Goal: Check status: Check status

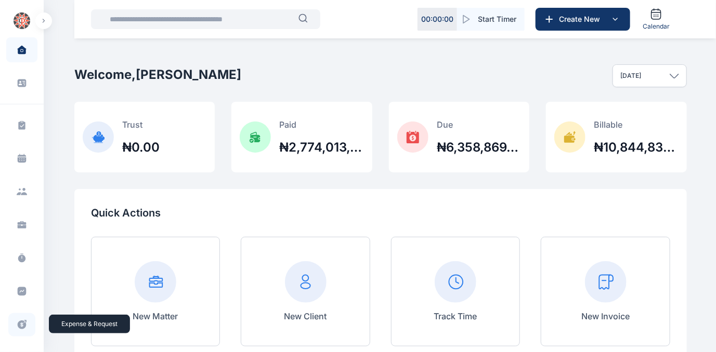
click at [18, 323] on icon at bounding box center [22, 325] width 9 height 9
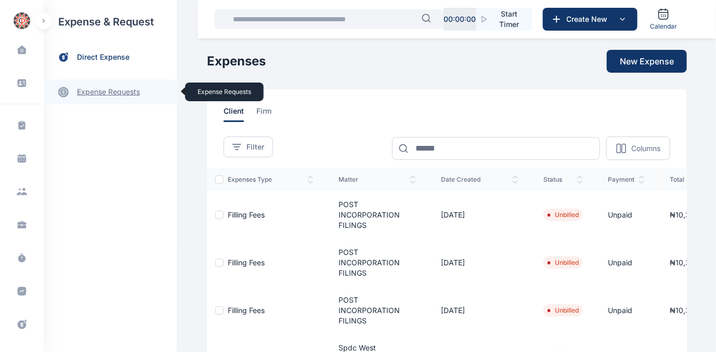
click at [89, 88] on link "expense requests expense requests" at bounding box center [110, 92] width 133 height 25
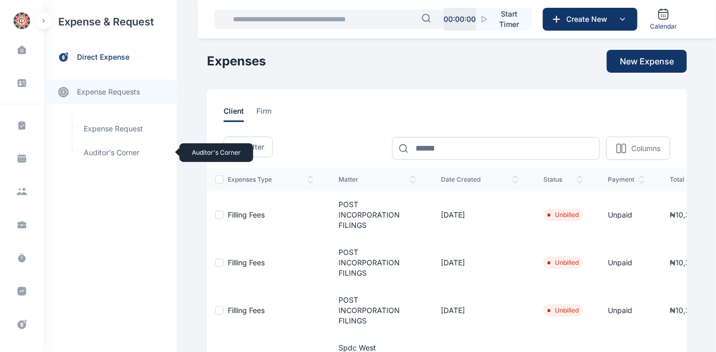
click at [88, 153] on span "Auditor's Corner Auditor's Corner" at bounding box center [124, 153] width 94 height 20
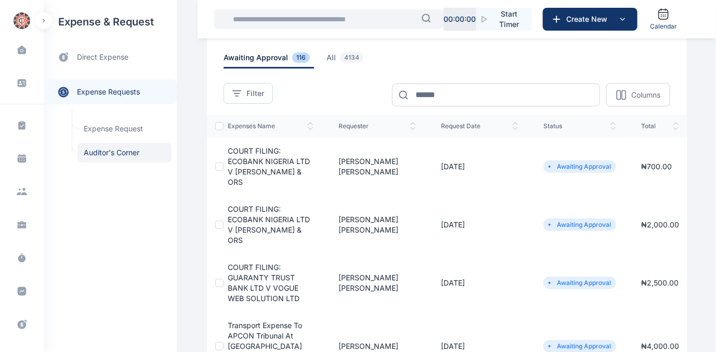
scroll to position [47, 0]
click at [253, 218] on span "COURT FILING: ECOBANK NIGERIA LTD V [PERSON_NAME] & ORS" at bounding box center [269, 225] width 82 height 40
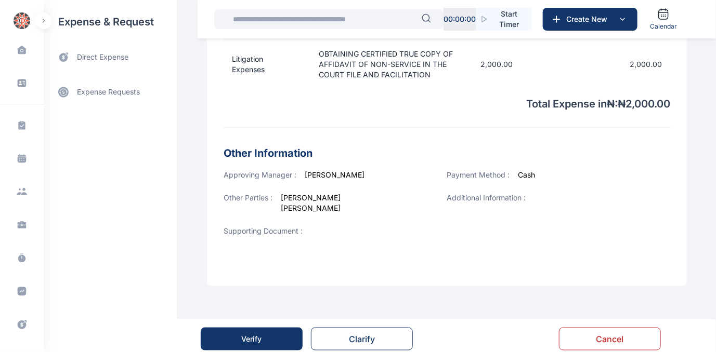
scroll to position [378, 0]
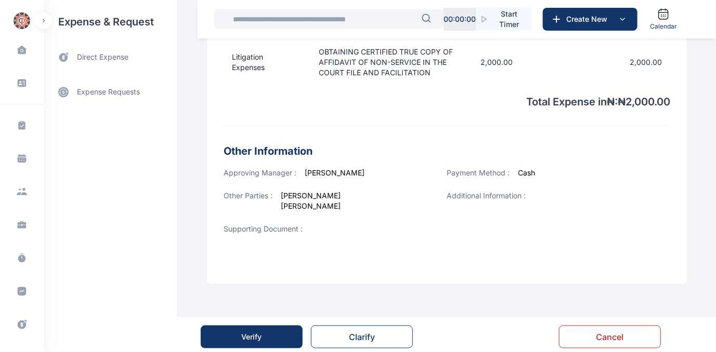
click at [270, 343] on button "Verify" at bounding box center [252, 337] width 102 height 23
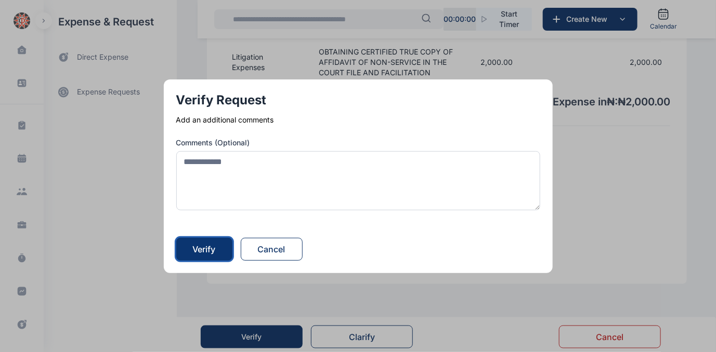
click at [208, 246] on div "Verify" at bounding box center [204, 249] width 23 height 12
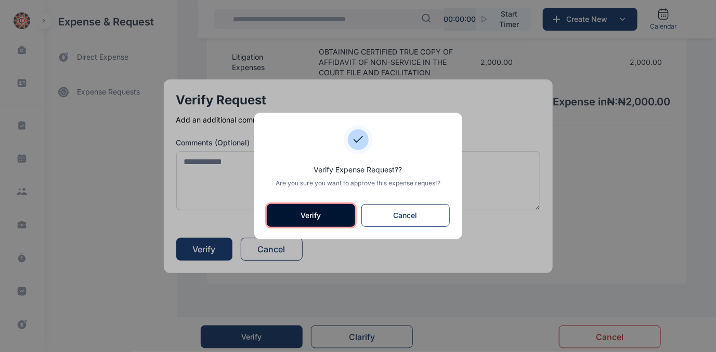
click at [299, 214] on button "Verify" at bounding box center [311, 215] width 88 height 23
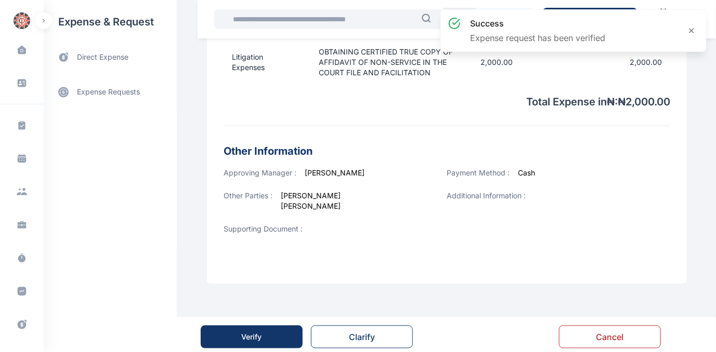
scroll to position [0, 0]
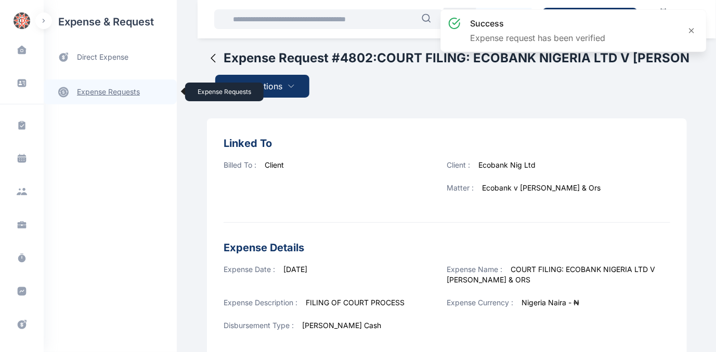
click at [115, 94] on link "expense requests expense requests" at bounding box center [110, 92] width 133 height 25
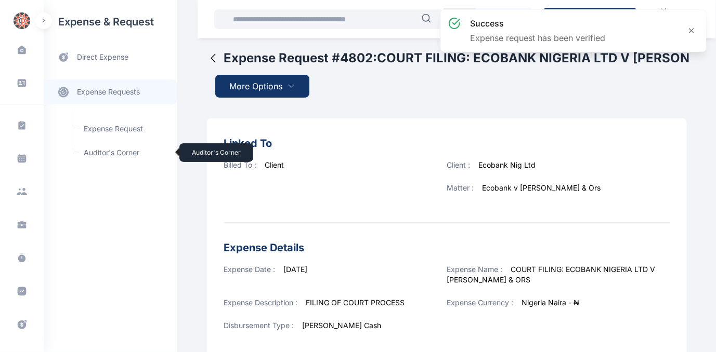
click at [101, 152] on span "Auditor's Corner Auditor's Corner" at bounding box center [124, 153] width 94 height 20
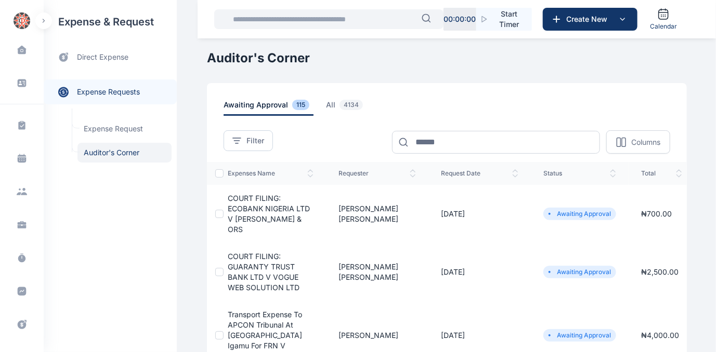
click at [256, 206] on span "COURT FILING: ECOBANK NIGERIA LTD V [PERSON_NAME] & ORS" at bounding box center [269, 214] width 82 height 40
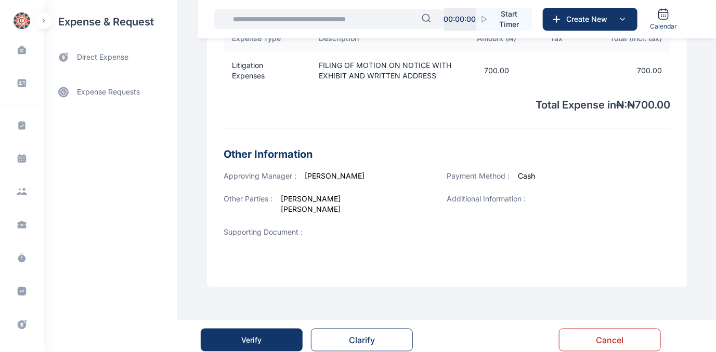
scroll to position [376, 0]
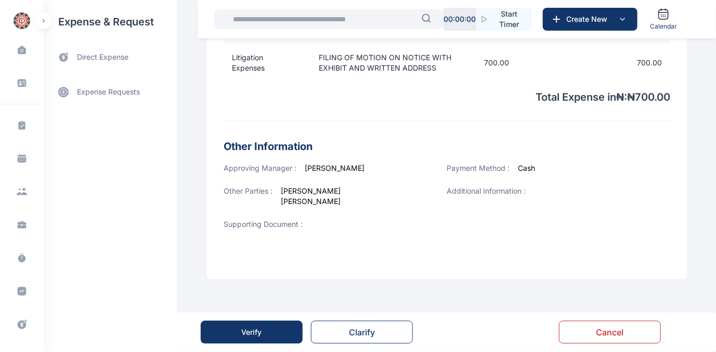
click at [252, 336] on div "Verify" at bounding box center [252, 332] width 20 height 10
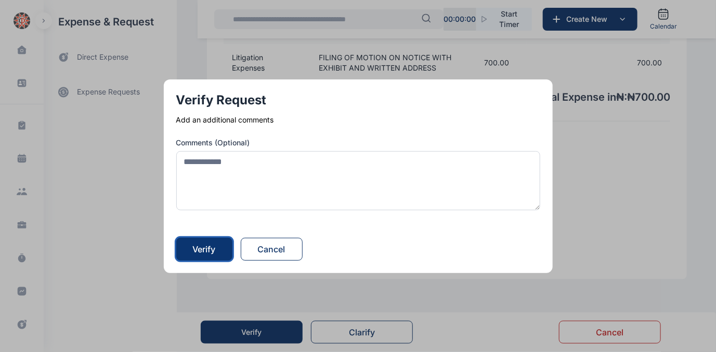
click at [212, 246] on div "Verify" at bounding box center [204, 249] width 23 height 12
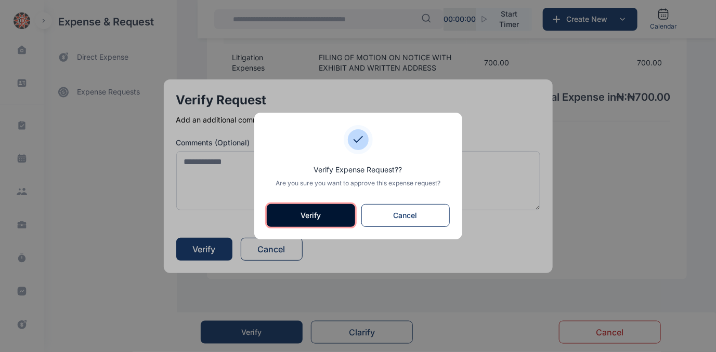
click at [324, 212] on button "Verify" at bounding box center [311, 215] width 88 height 23
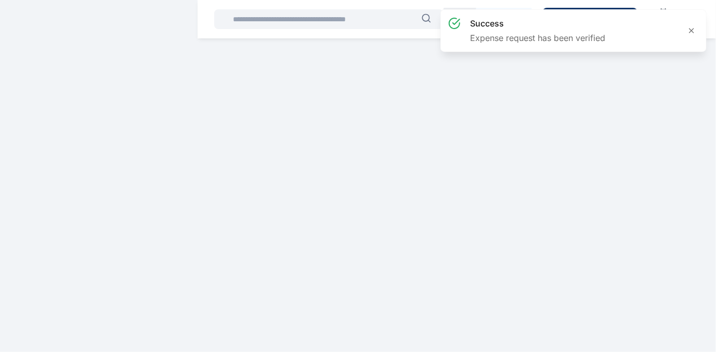
scroll to position [0, 0]
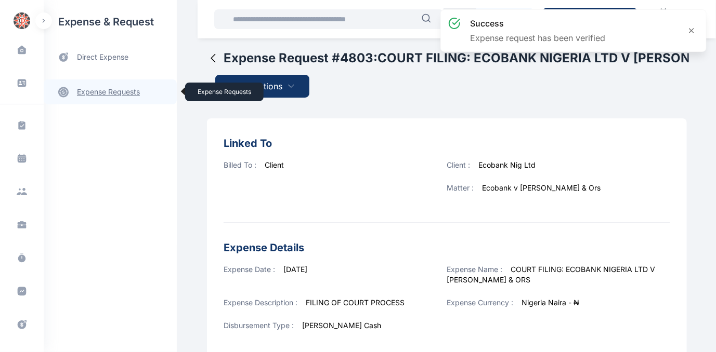
click at [111, 92] on link "expense requests expense requests" at bounding box center [110, 92] width 133 height 25
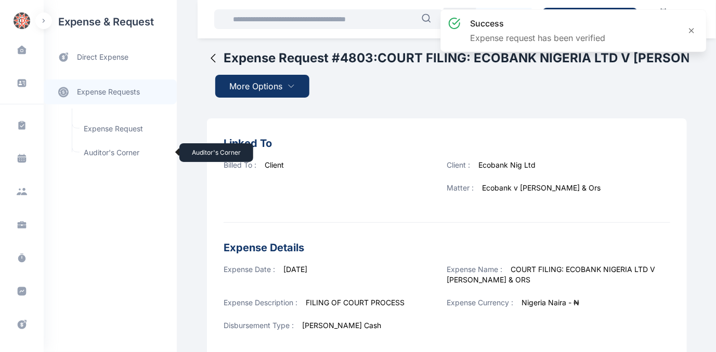
click at [102, 150] on span "Auditor's Corner Auditor's Corner" at bounding box center [124, 153] width 94 height 20
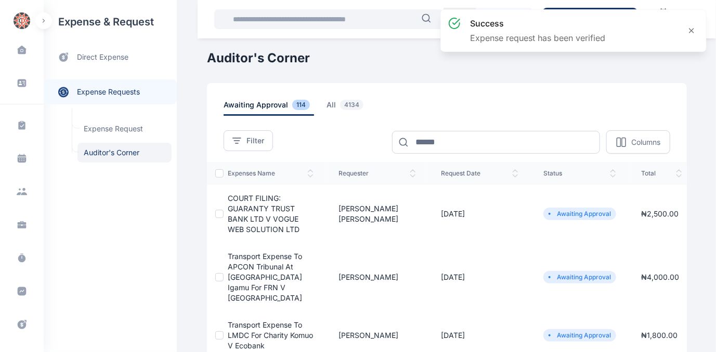
click at [248, 220] on span "COURT FILING: GUARANTY TRUST BANK LTD V VOGUE WEB SOLUTION LTD" at bounding box center [264, 214] width 72 height 40
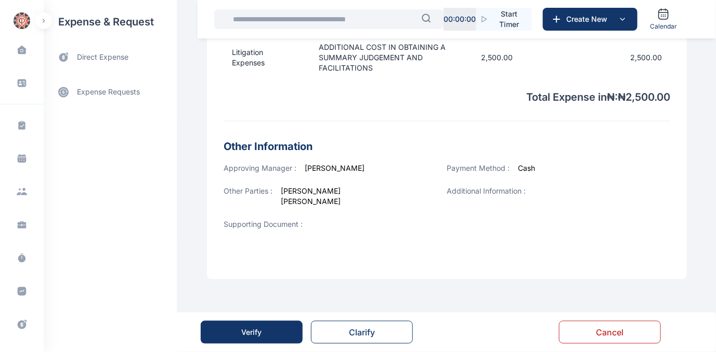
scroll to position [387, 0]
click at [241, 335] on button "Verify" at bounding box center [252, 332] width 102 height 23
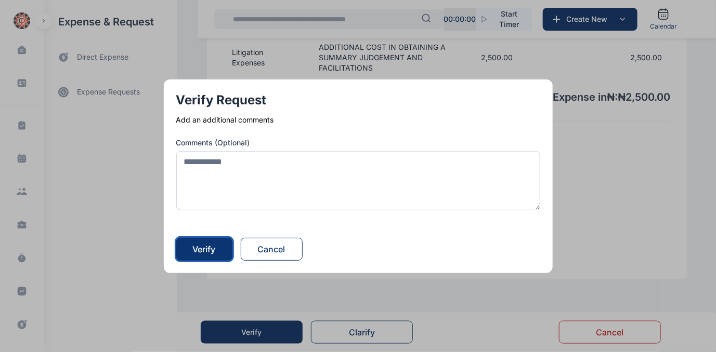
click at [211, 251] on div "Verify" at bounding box center [204, 249] width 23 height 12
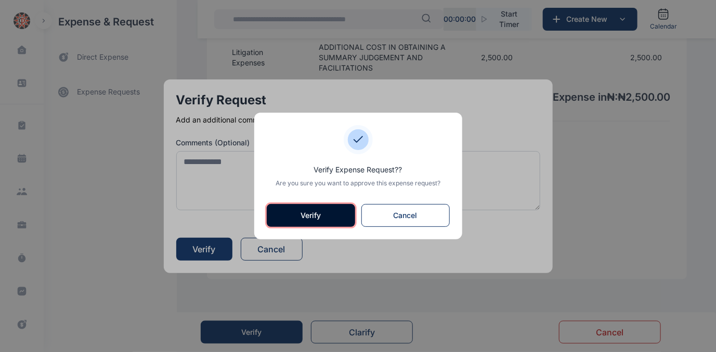
click at [307, 210] on button "Verify" at bounding box center [311, 215] width 88 height 23
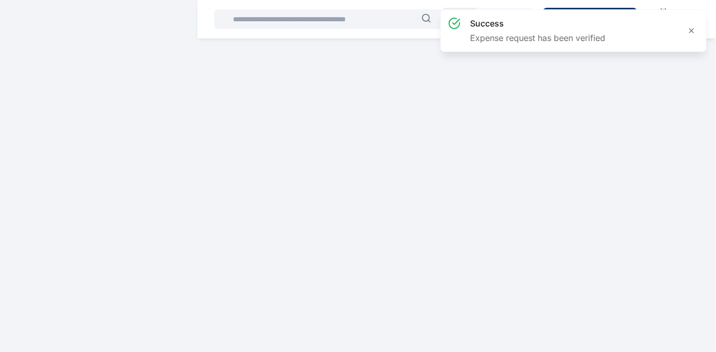
scroll to position [0, 0]
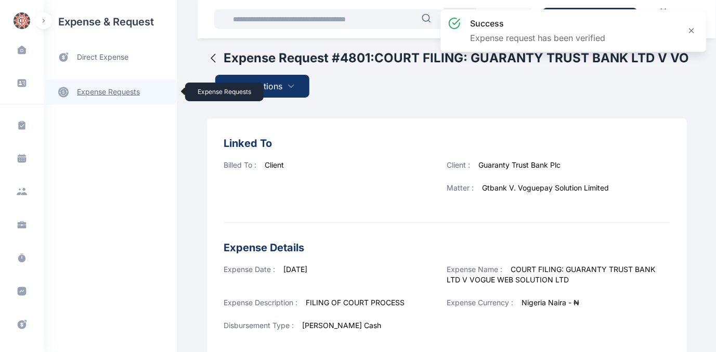
click at [102, 89] on link "expense requests expense requests" at bounding box center [110, 92] width 133 height 25
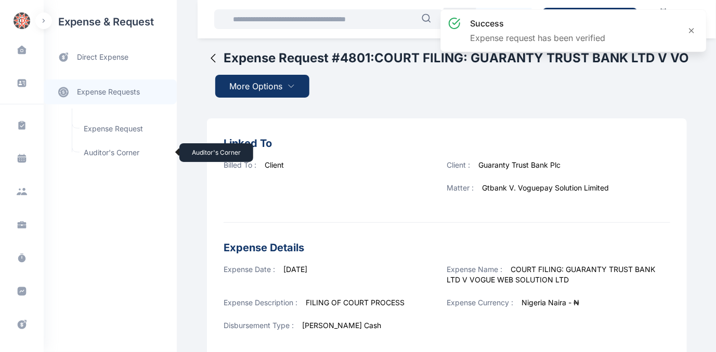
click at [105, 152] on span "Auditor's Corner Auditor's Corner" at bounding box center [124, 153] width 94 height 20
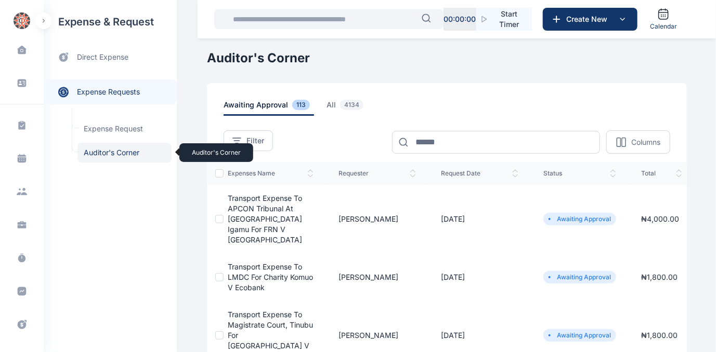
click at [109, 152] on span "Auditor's Corner Auditor's Corner" at bounding box center [124, 153] width 94 height 20
click at [129, 154] on span "Auditor's Corner Auditor's Corner" at bounding box center [124, 153] width 94 height 20
click at [107, 150] on span "Auditor's Corner Auditor's Corner" at bounding box center [124, 153] width 94 height 20
click at [103, 152] on span "Auditor's Corner Auditor's Corner" at bounding box center [124, 153] width 94 height 20
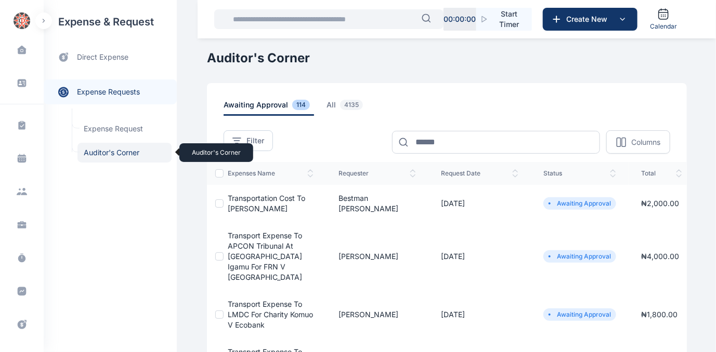
click at [115, 152] on span "Auditor's Corner Auditor's Corner" at bounding box center [124, 153] width 94 height 20
